Goal: Task Accomplishment & Management: Manage account settings

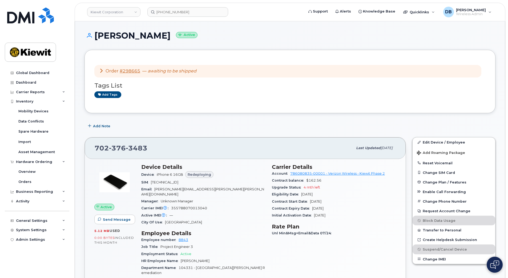
scroll to position [107, 0]
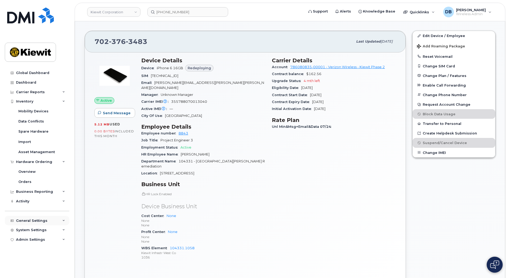
click at [40, 220] on div "General Settings" at bounding box center [31, 221] width 31 height 4
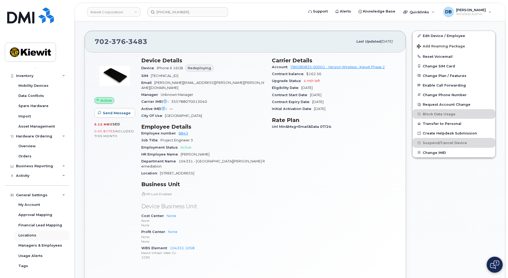
scroll to position [56, 0]
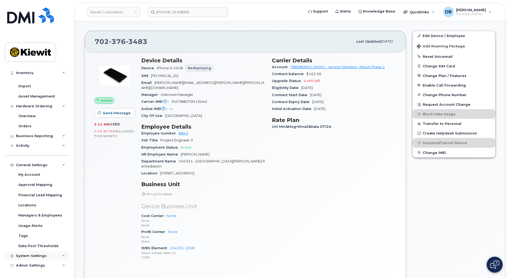
click at [42, 254] on div "System Settings" at bounding box center [37, 257] width 65 height 10
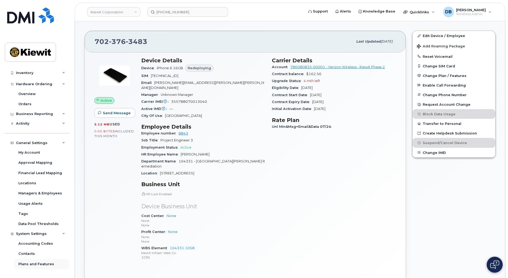
scroll to position [148, 0]
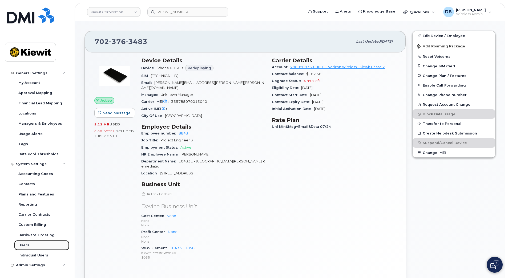
click at [28, 244] on div "Users" at bounding box center [23, 245] width 11 height 5
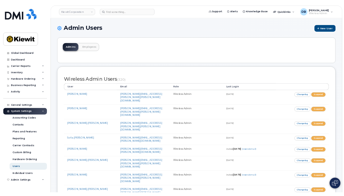
scroll to position [2078, 0]
